Goal: Navigation & Orientation: Find specific page/section

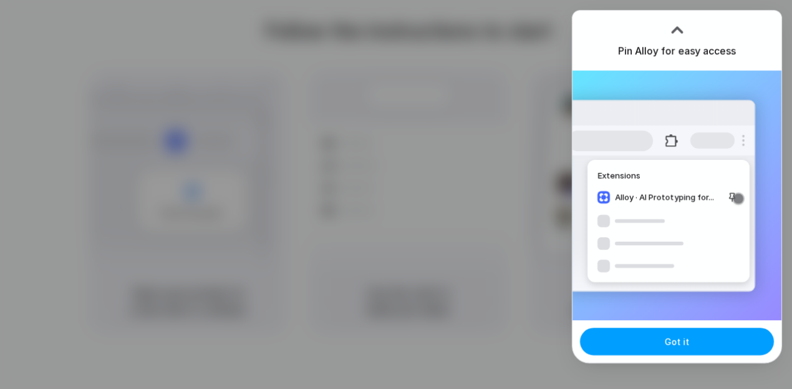
click at [671, 336] on span "Got it" at bounding box center [677, 341] width 25 height 13
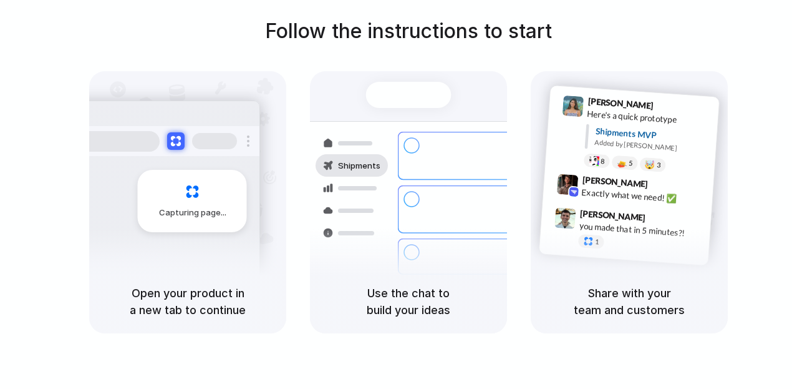
drag, startPoint x: 675, startPoint y: 0, endPoint x: 245, endPoint y: 310, distance: 530.3
click at [245, 310] on h5 "Open your product in a new tab to continue" at bounding box center [187, 301] width 167 height 34
click at [211, 302] on h5 "Open your product in a new tab to continue" at bounding box center [187, 301] width 167 height 34
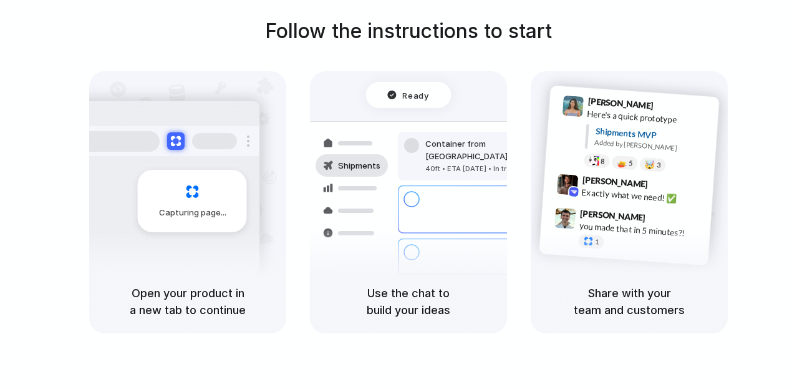
click at [181, 184] on div "Capturing page" at bounding box center [192, 201] width 109 height 62
